Goal: Find specific fact: Find specific fact

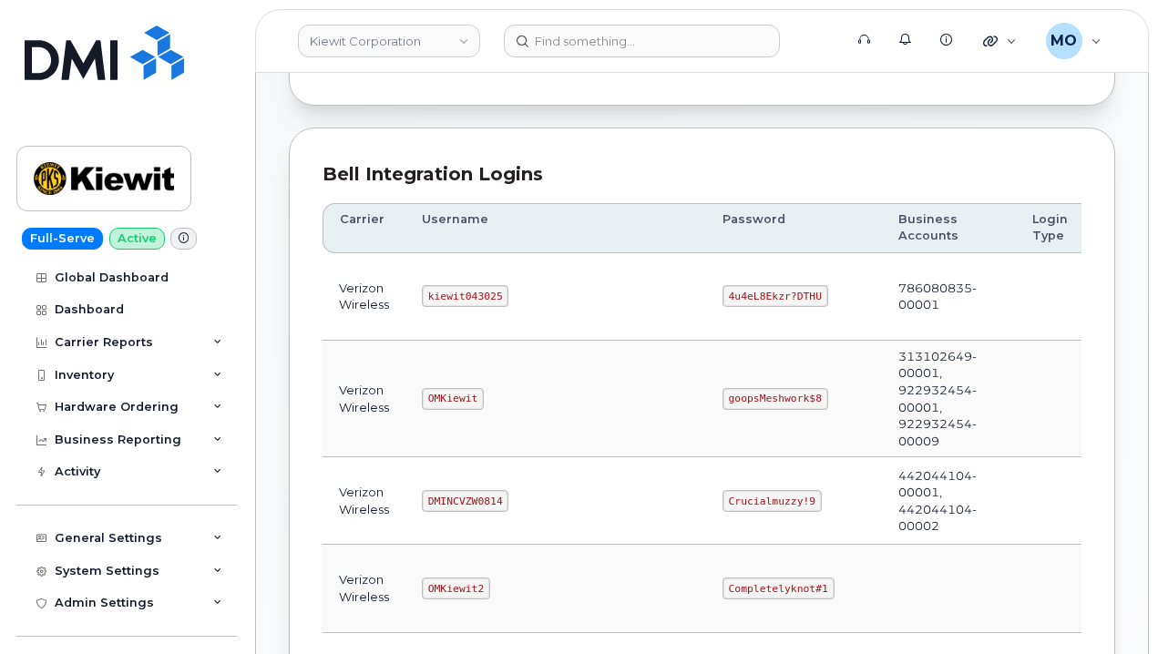
scroll to position [182, 0]
drag, startPoint x: 634, startPoint y: 296, endPoint x: 772, endPoint y: 289, distance: 137.8
click at [768, 292] on td "4u4eL8Ekzr?DTHU" at bounding box center [794, 294] width 176 height 87
copy code "4u4eL8Ekzr?DTHU"
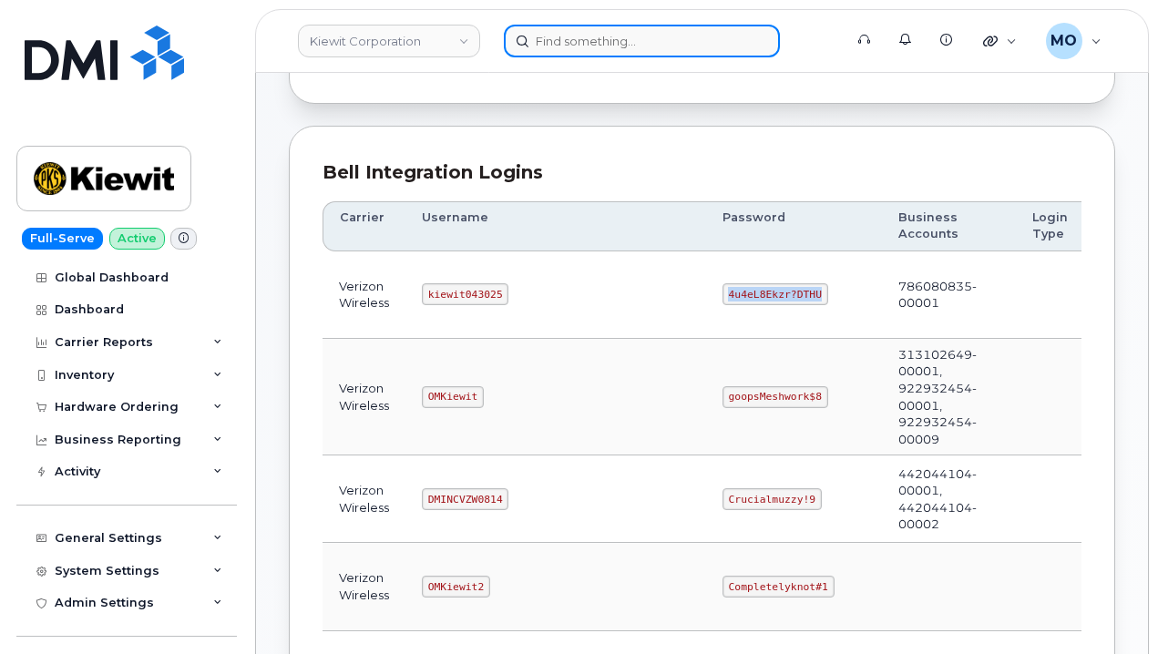
click at [554, 47] on input at bounding box center [642, 41] width 276 height 33
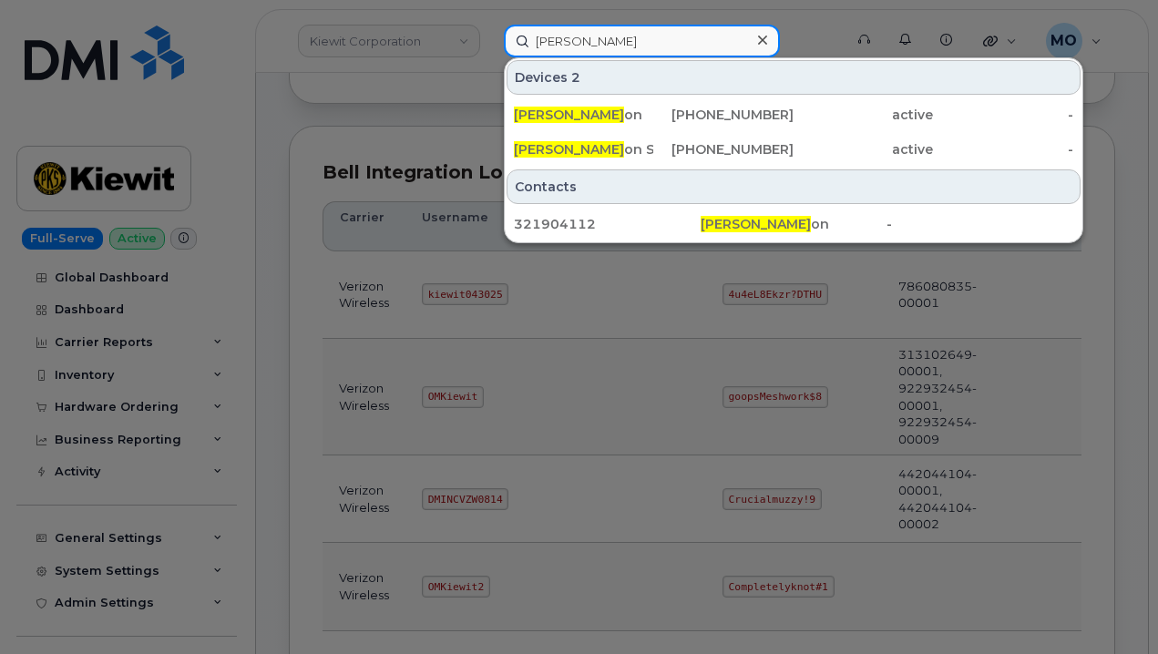
click at [568, 45] on input "doug richards" at bounding box center [642, 41] width 276 height 33
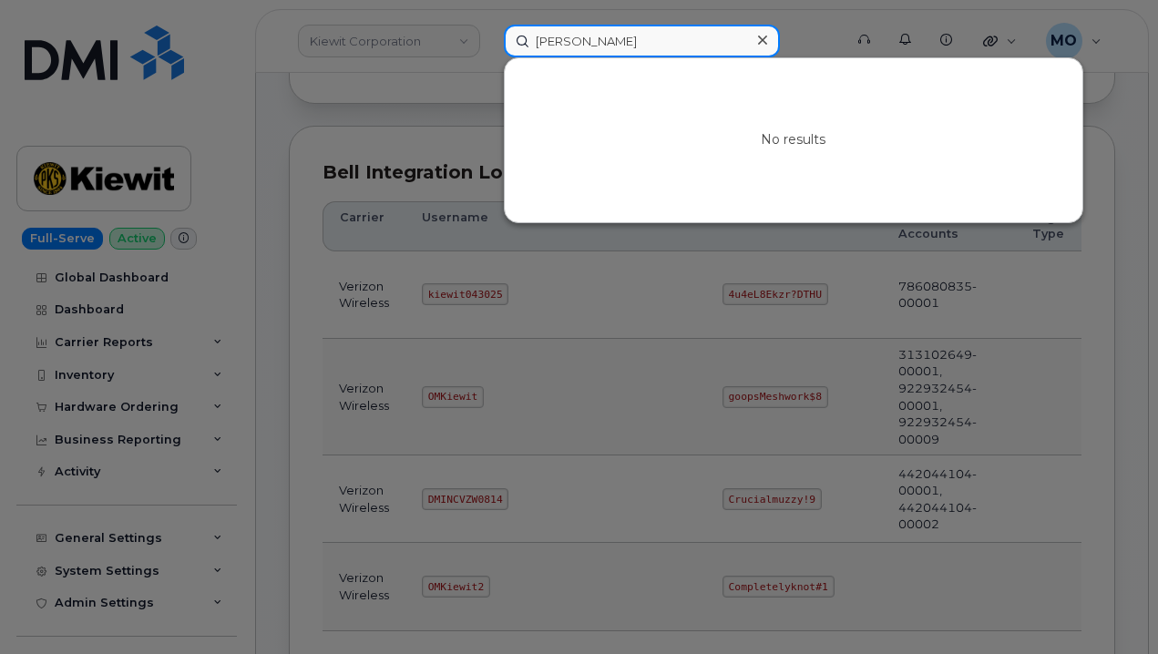
click at [703, 36] on input "douglas richards" at bounding box center [642, 41] width 276 height 33
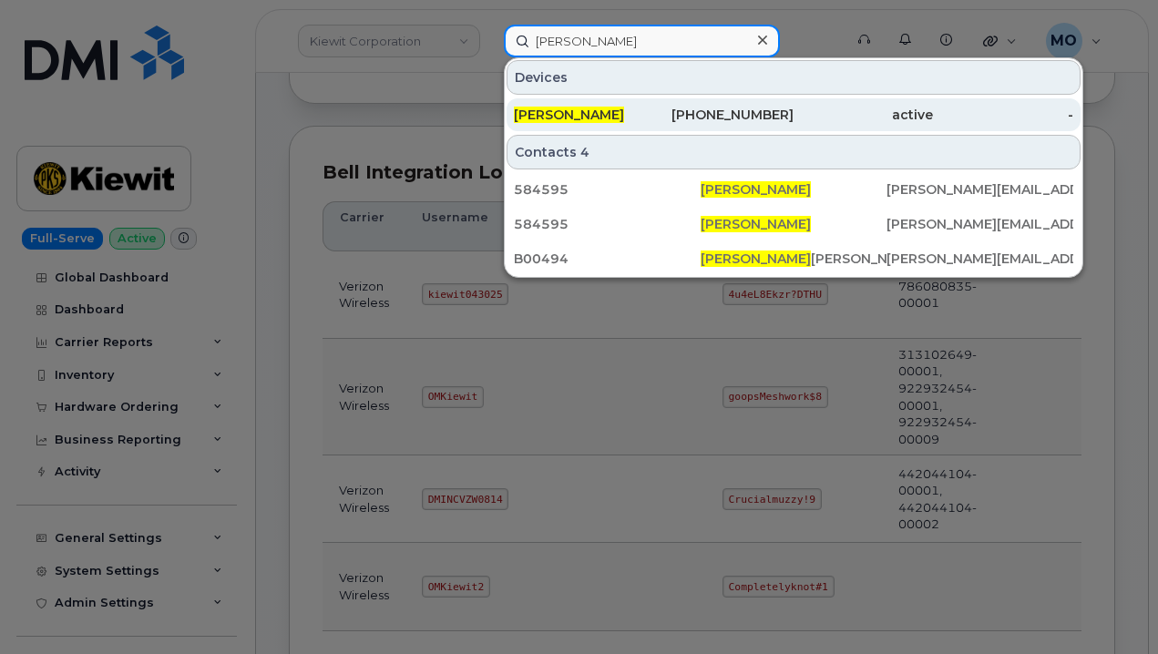
type input "douglas richard"
click at [662, 112] on div "773-350-3122" at bounding box center [722, 115] width 139 height 18
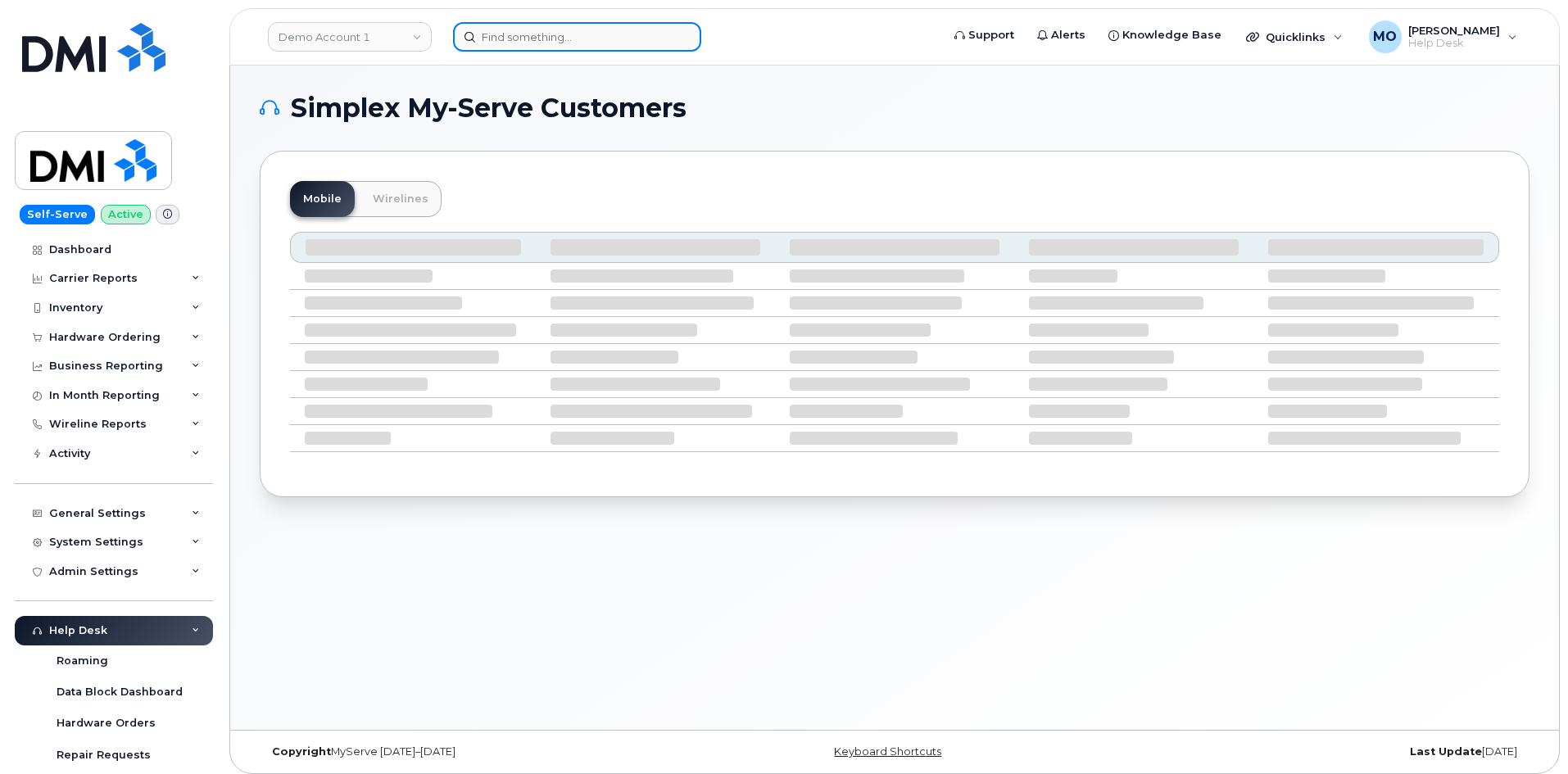
click at [508, 44] on input at bounding box center [577, 37] width 248 height 30
